Goal: Complete application form: Complete application form

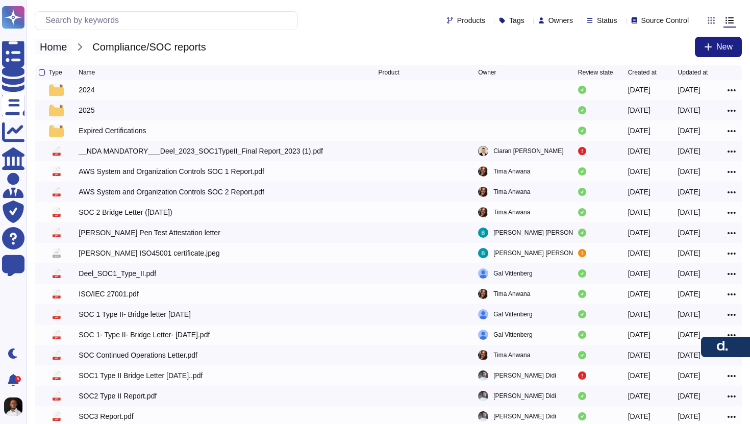
click at [46, 45] on span "Home" at bounding box center [53, 46] width 37 height 15
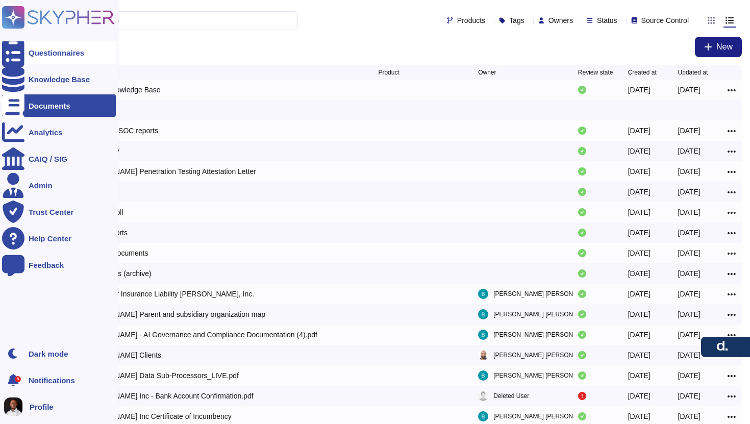
click at [51, 54] on div "Questionnaires" at bounding box center [57, 53] width 56 height 8
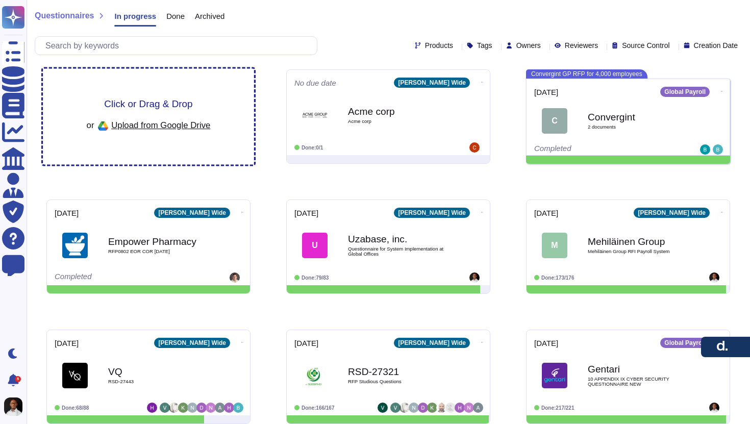
click at [153, 107] on span "Click or Drag & Drop" at bounding box center [148, 104] width 88 height 10
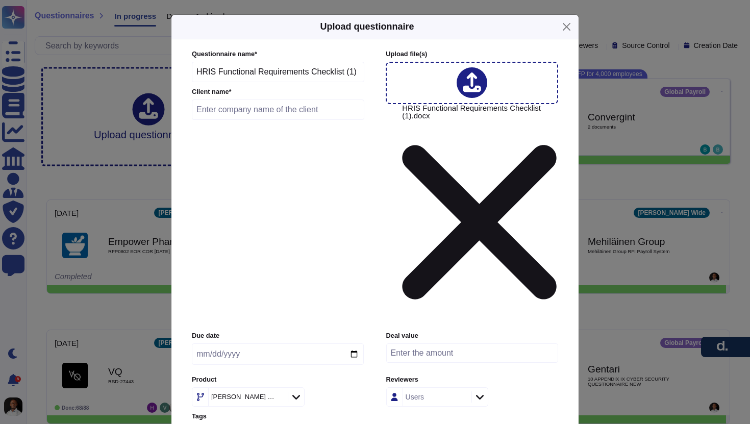
click at [277, 120] on input "text" at bounding box center [278, 109] width 172 height 20
type input "Innovia Consulting"
click at [248, 343] on input "date" at bounding box center [278, 353] width 172 height 21
type input "2025-09-07"
click at [203, 343] on input "2025-09-07" at bounding box center [278, 353] width 172 height 21
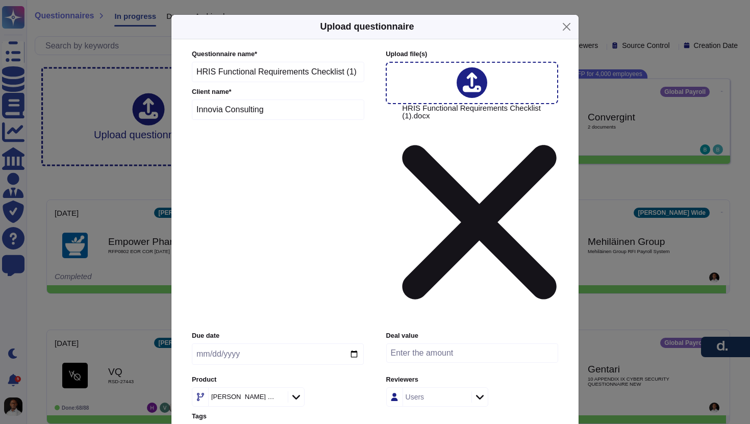
type input "2025-09-08"
